Goal: Task Accomplishment & Management: Manage account settings

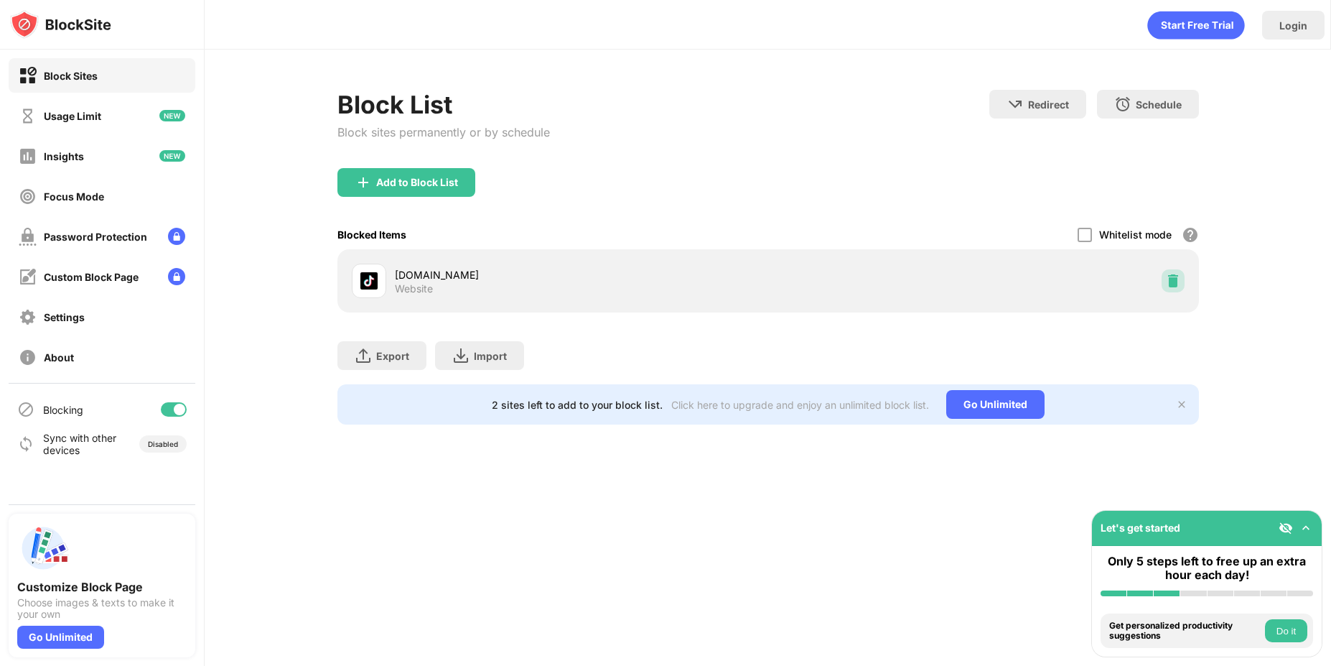
click at [1163, 278] on div at bounding box center [1173, 280] width 23 height 23
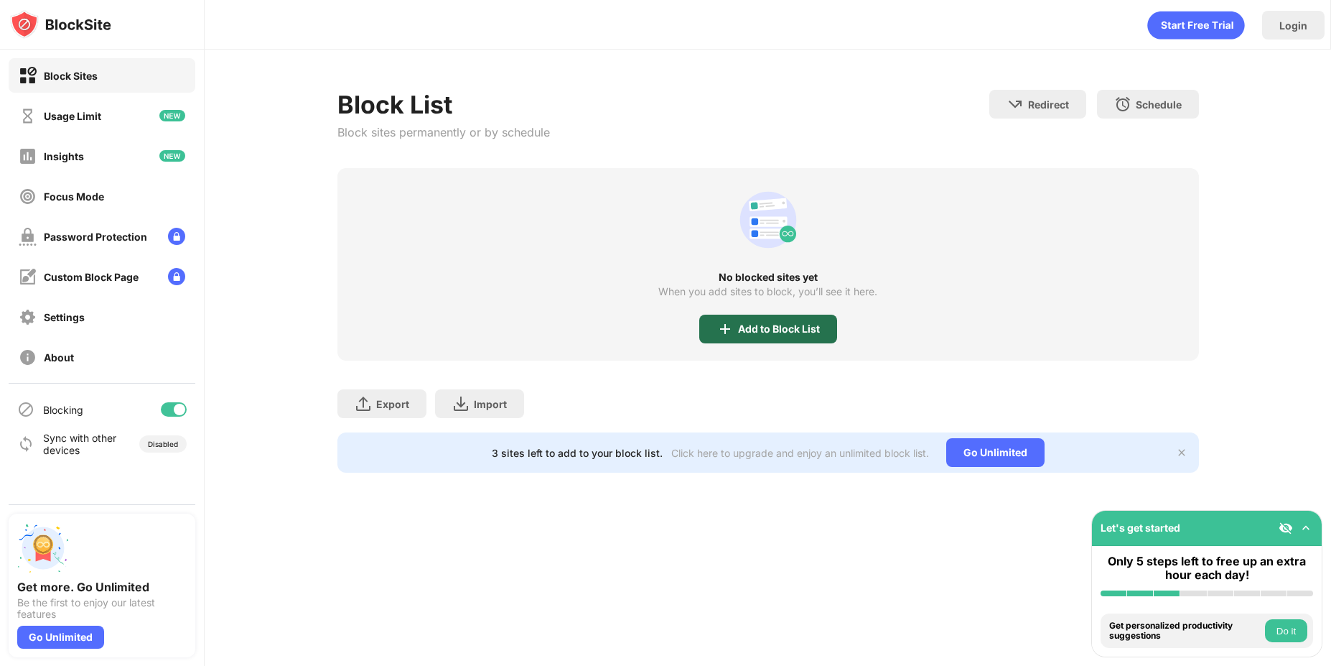
click at [758, 330] on div "Add to Block List" at bounding box center [779, 328] width 82 height 11
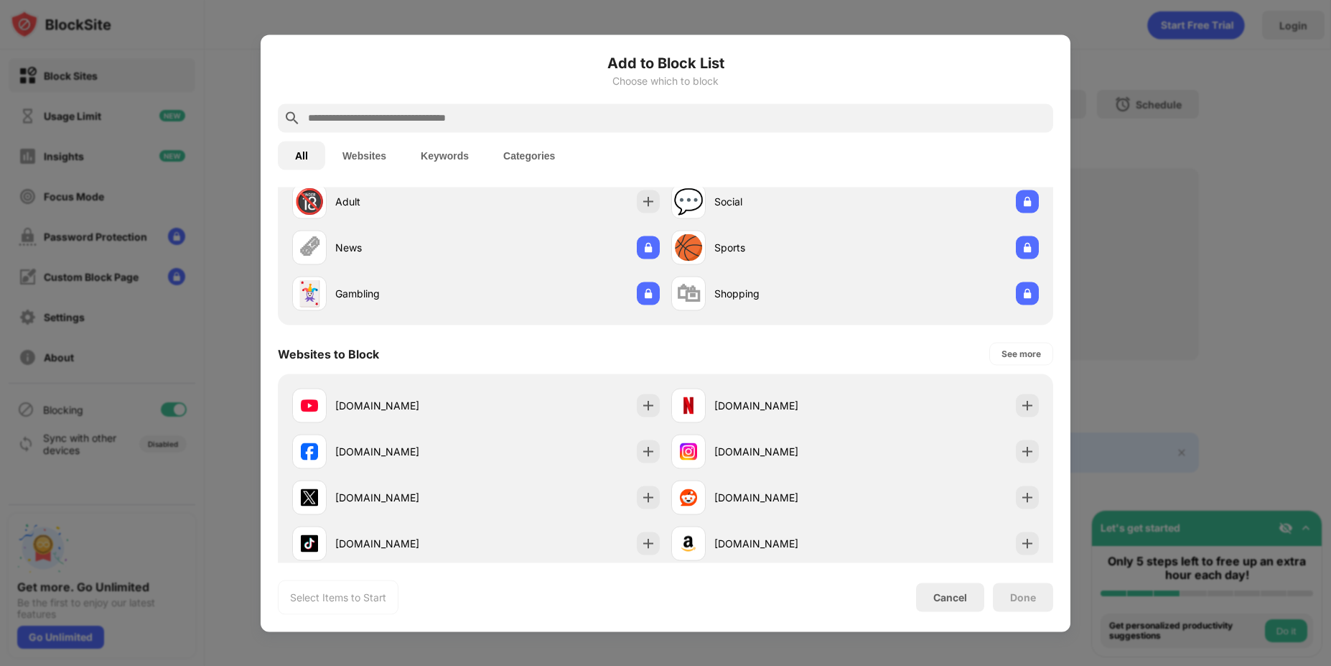
scroll to position [172, 0]
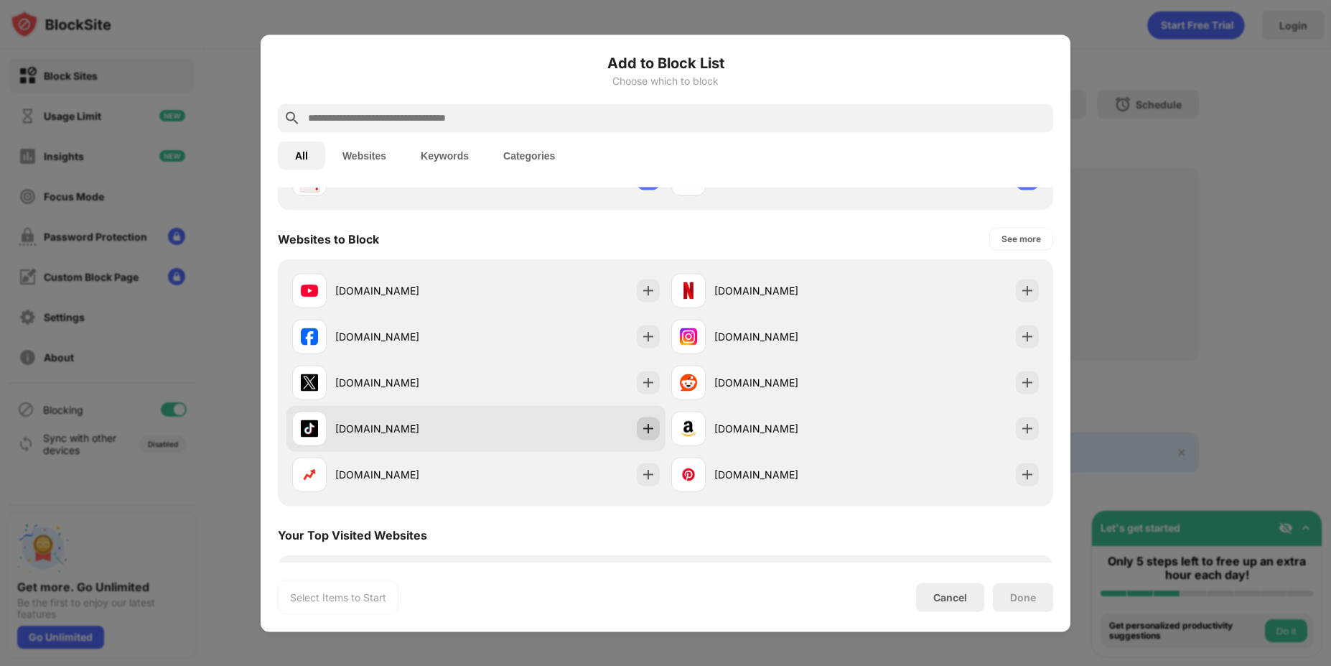
click at [647, 427] on img at bounding box center [648, 428] width 14 height 14
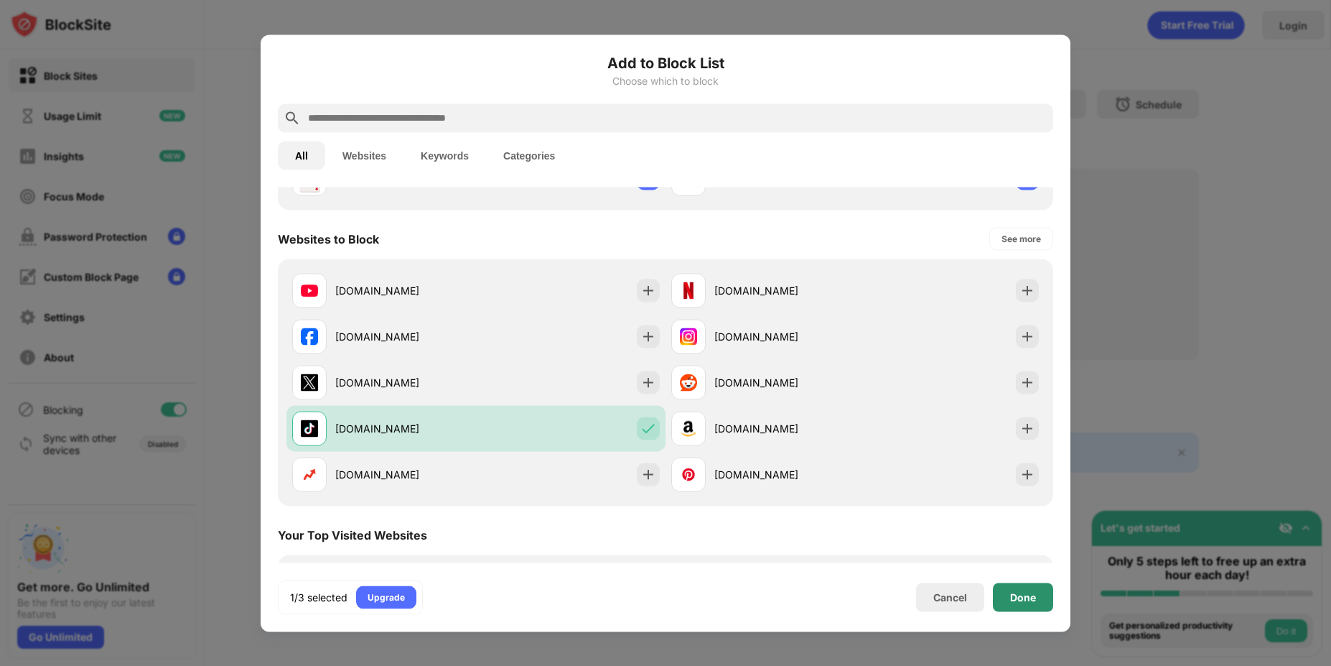
click at [1031, 602] on div "Done" at bounding box center [1023, 596] width 60 height 29
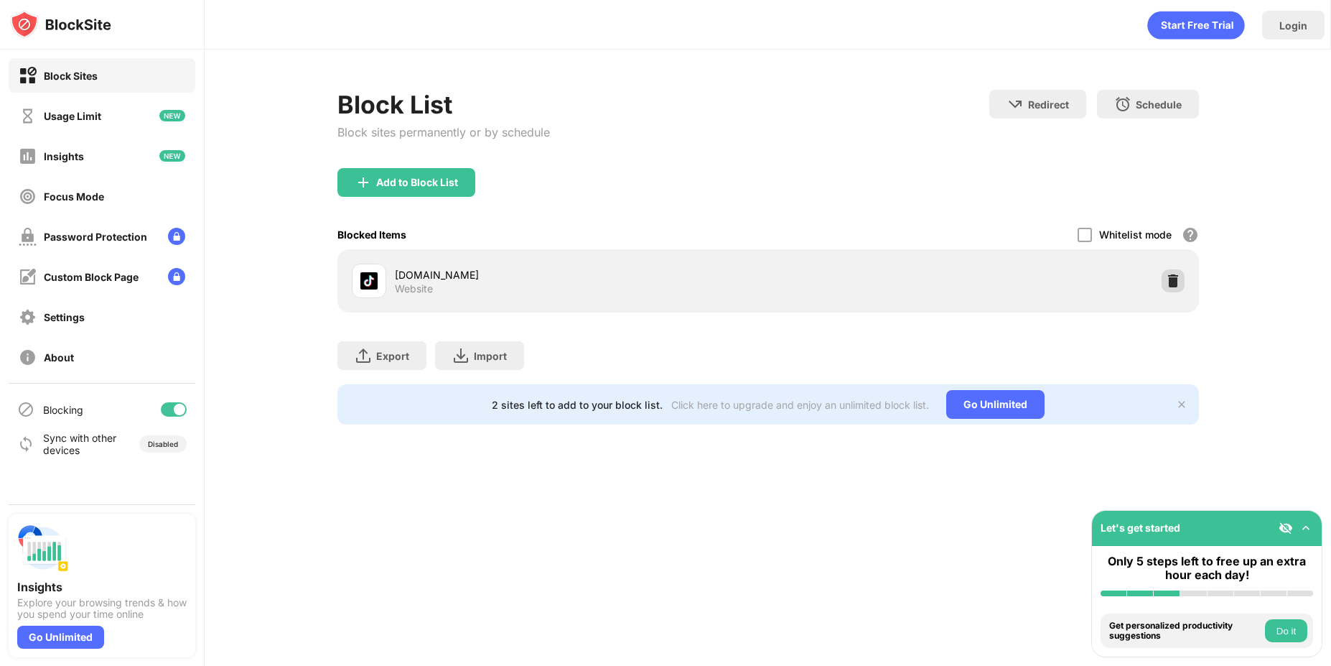
click at [1180, 276] on img at bounding box center [1173, 281] width 14 height 14
